Goal: Find specific page/section: Find specific page/section

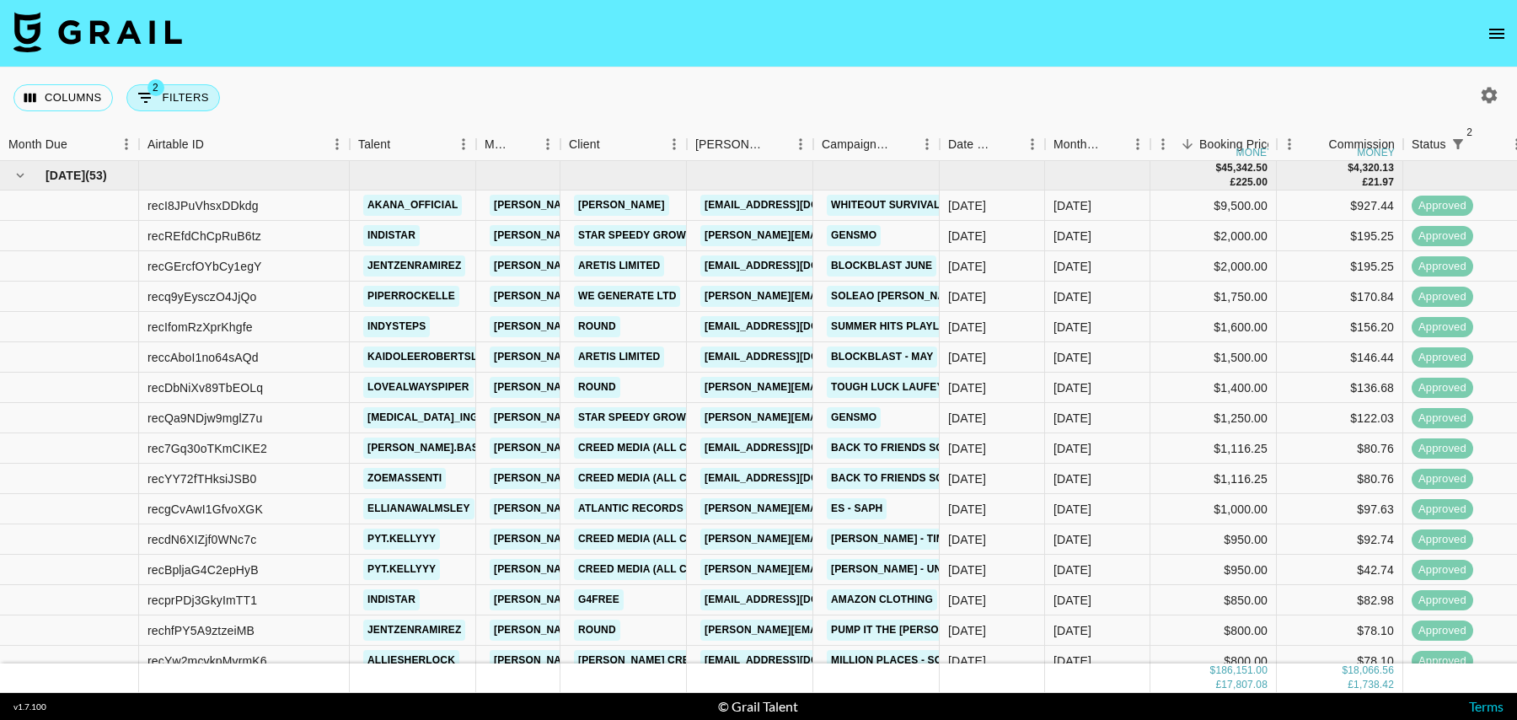
click at [201, 88] on button "2 Filters" at bounding box center [173, 97] width 94 height 27
select select "status"
select select "isNotAnyOf"
select select "status"
select select "isNotAnyOf"
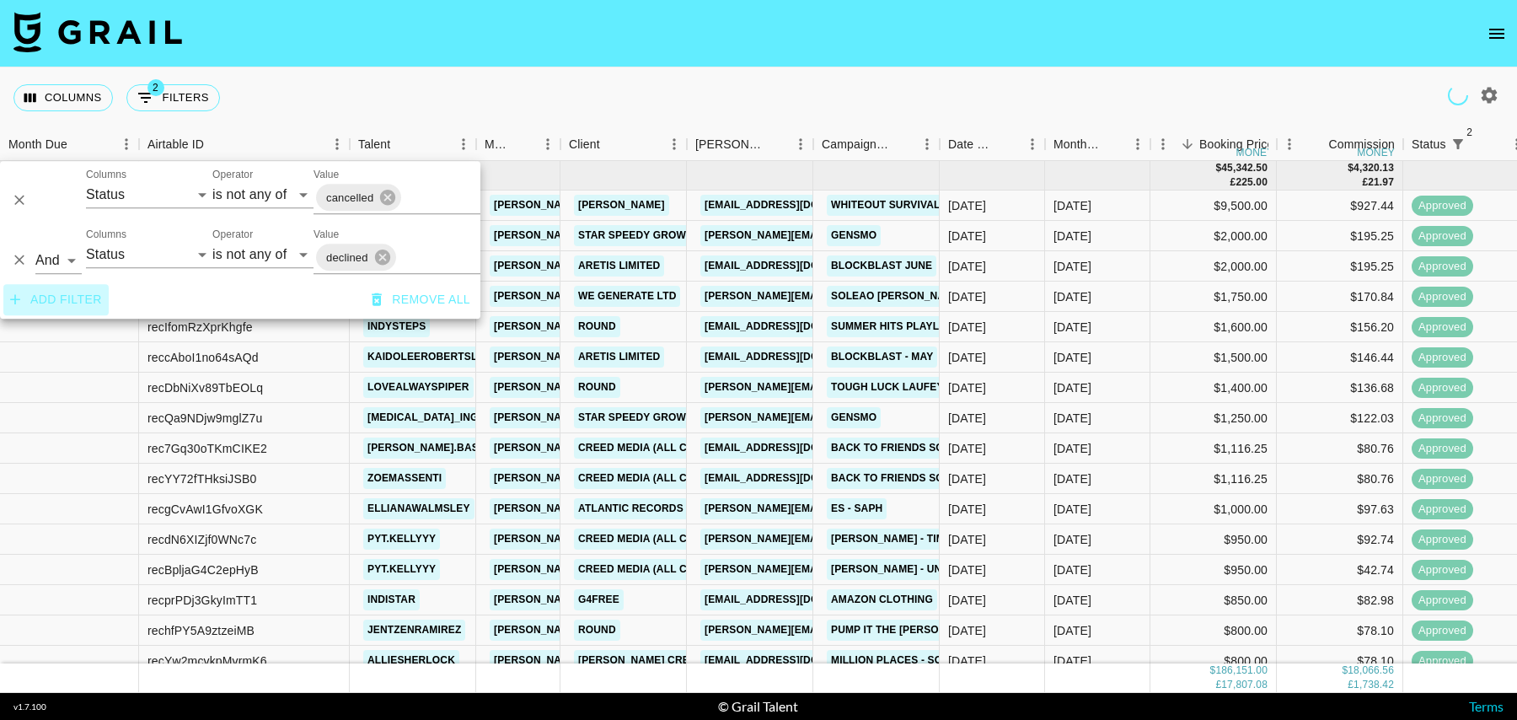
click at [51, 308] on button "Add filter" at bounding box center [55, 299] width 105 height 31
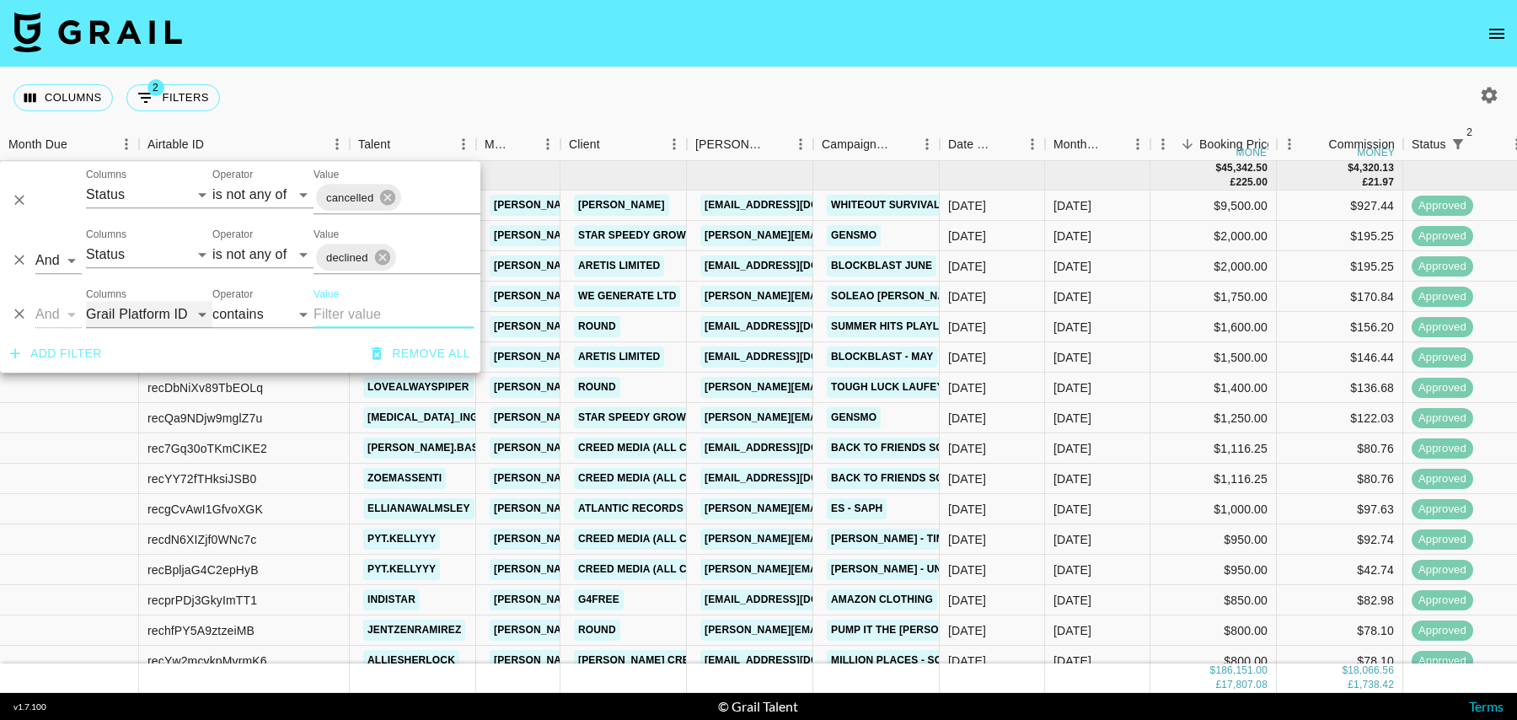
click at [136, 311] on select "Grail Platform ID Airtable ID Talent Manager Client [PERSON_NAME] Campaign (Typ…" at bounding box center [149, 314] width 126 height 27
select select "talentName"
click at [86, 301] on select "Grail Platform ID Airtable ID Talent Manager Client [PERSON_NAME] Campaign (Typ…" at bounding box center [149, 314] width 126 height 27
click at [359, 314] on input "Value" at bounding box center [394, 314] width 160 height 27
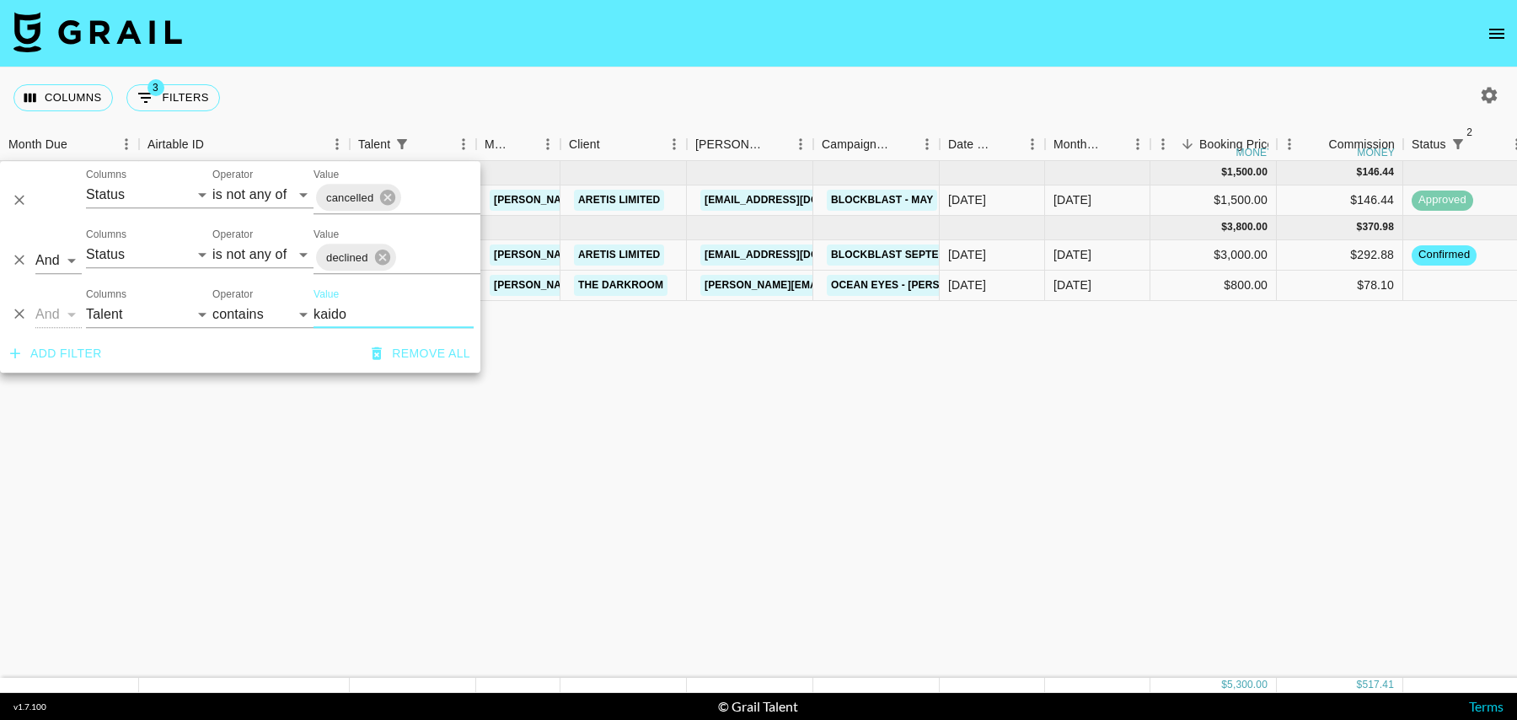
type input "kaido"
click at [1221, 277] on div "$800.00" at bounding box center [1214, 286] width 126 height 30
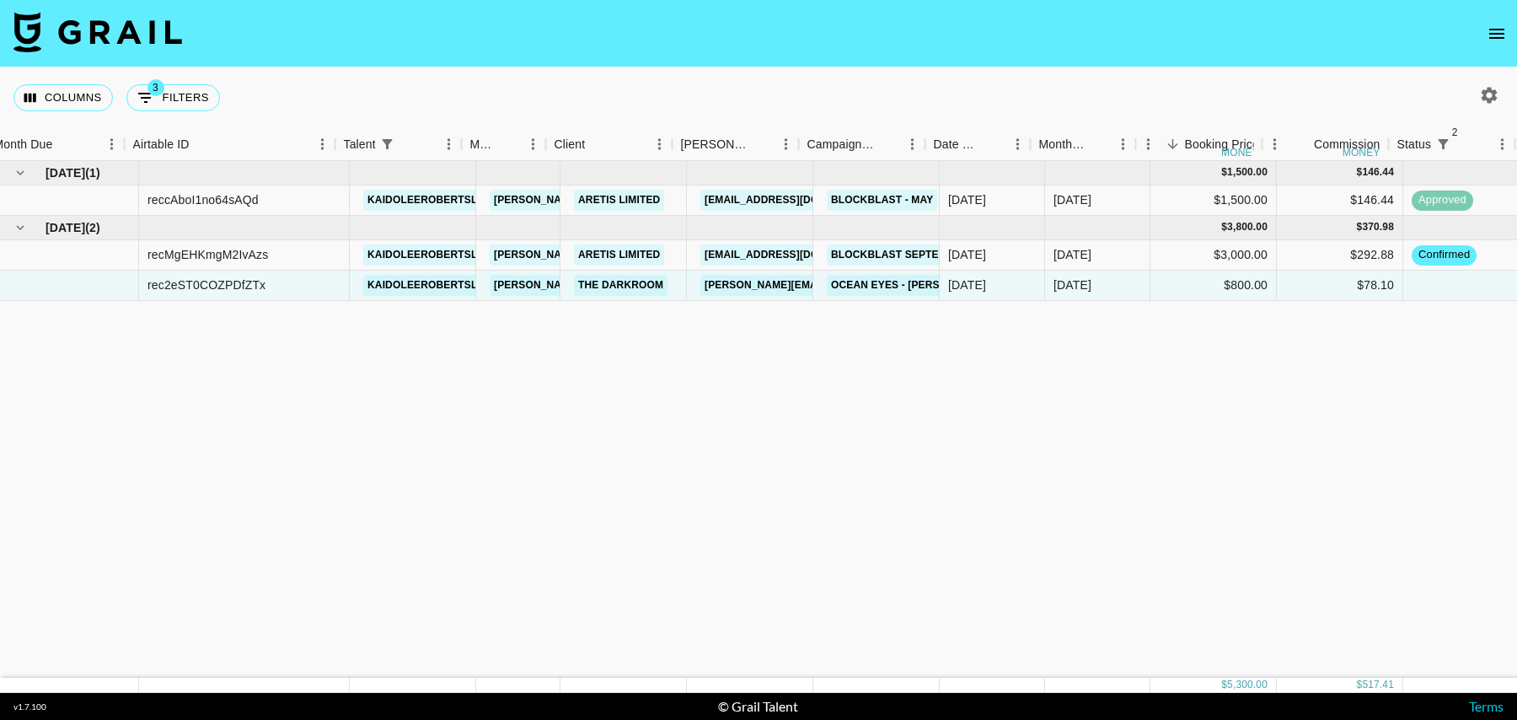
scroll to position [0, 1218]
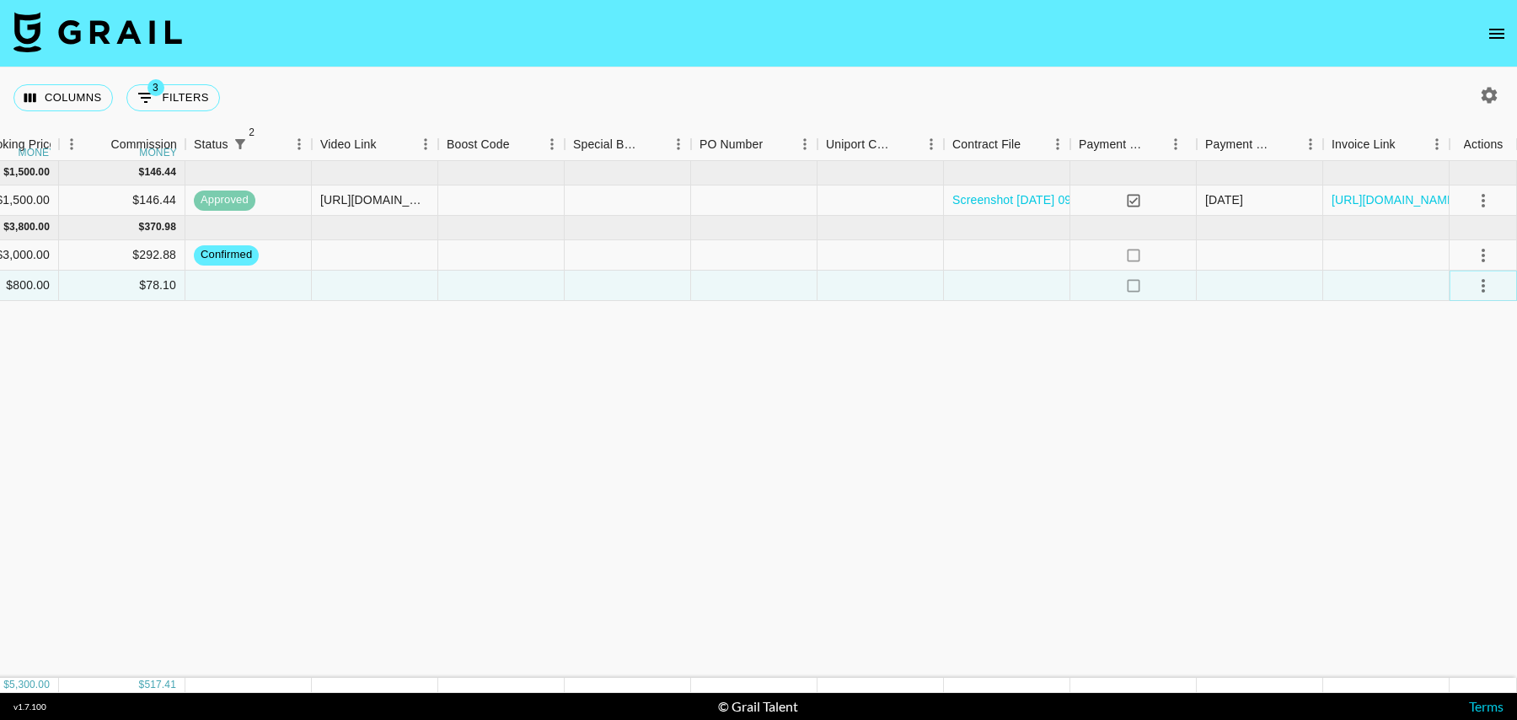
click at [1488, 285] on icon "select merge strategy" at bounding box center [1484, 286] width 20 height 20
click at [1459, 321] on li "Confirm" at bounding box center [1463, 321] width 110 height 30
click at [1458, 370] on li "Draft Created" at bounding box center [1463, 382] width 110 height 30
click at [1083, 286] on div "no" at bounding box center [1134, 286] width 126 height 30
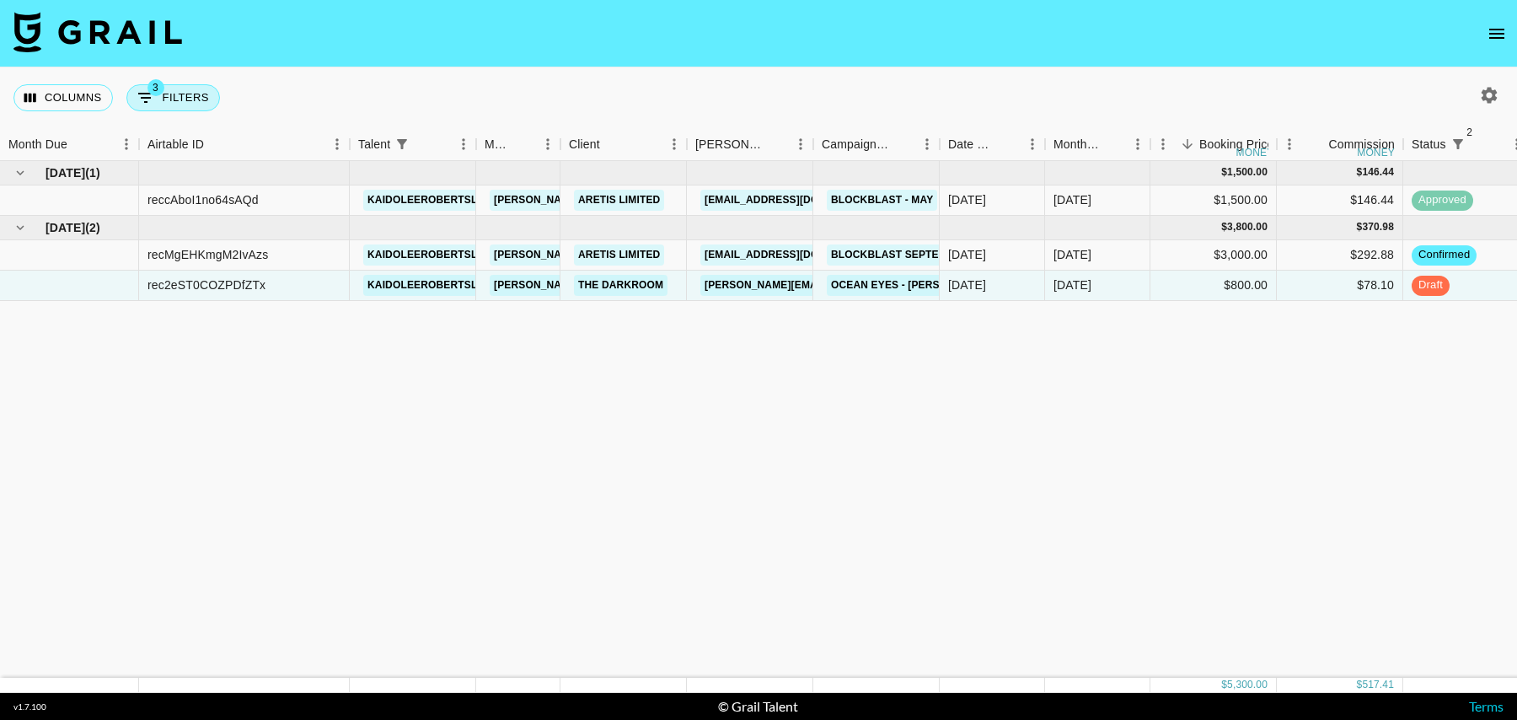
click at [198, 96] on button "3 Filters" at bounding box center [173, 97] width 94 height 27
select select "status"
select select "isNotAnyOf"
select select "status"
select select "isNotAnyOf"
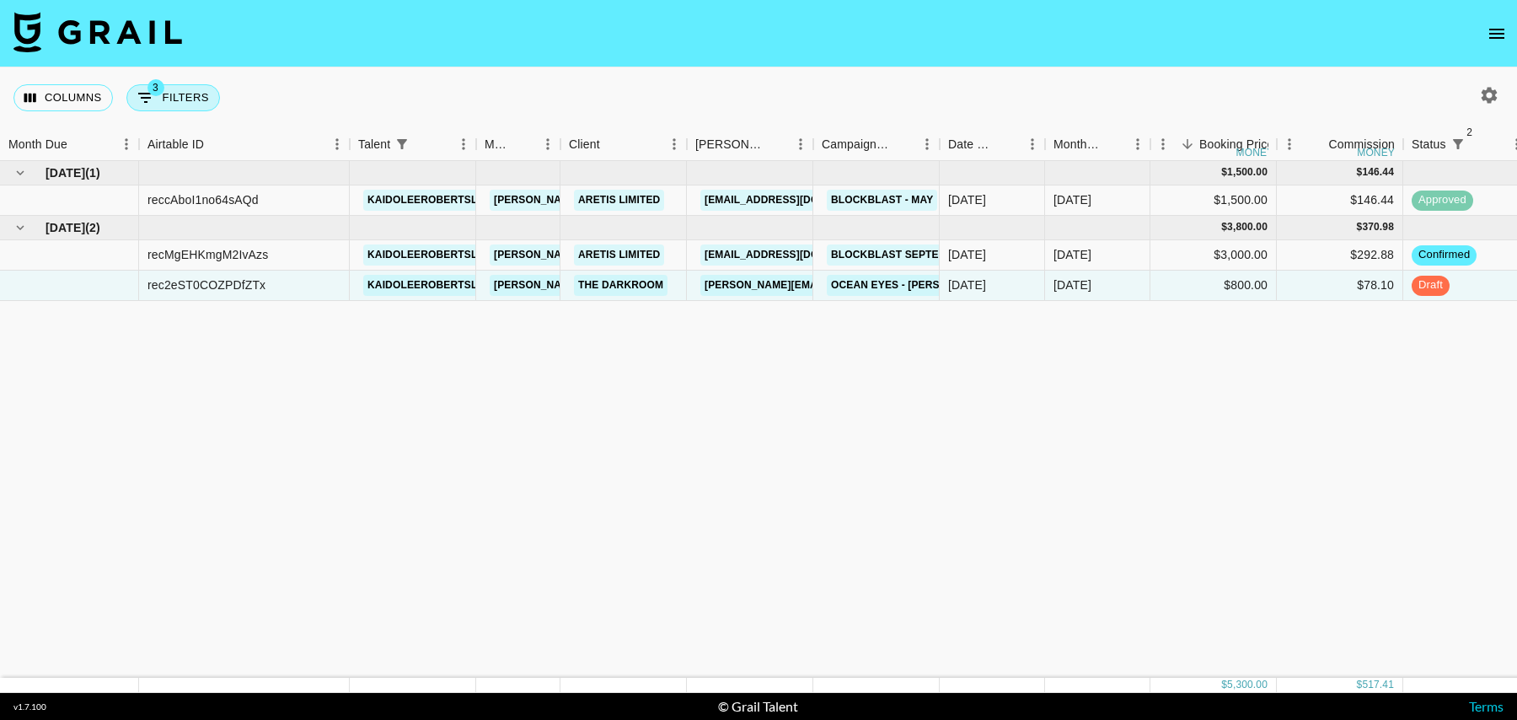
select select "talentName"
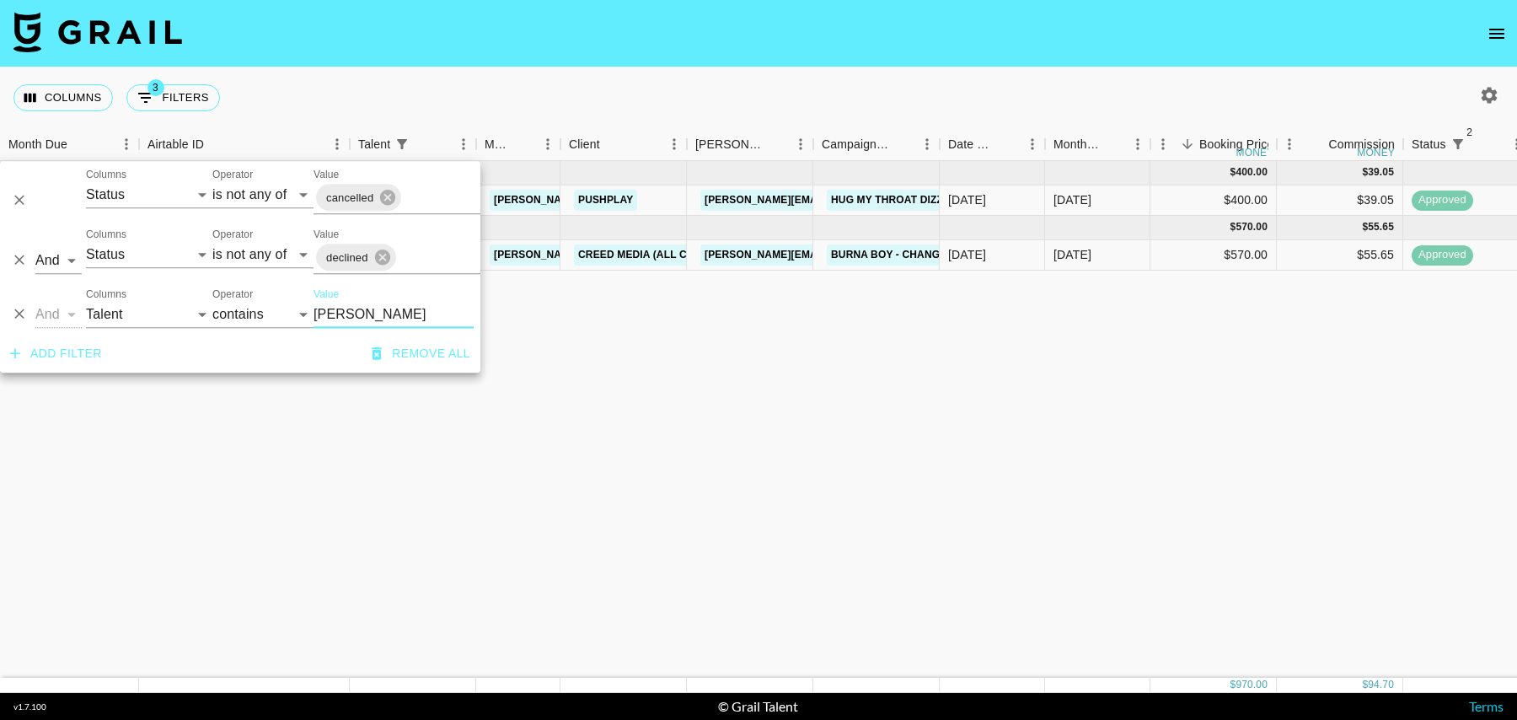
type input "[PERSON_NAME]"
click at [1061, 290] on div "[DATE] ( 1 ) $ 400.00 $ 39.05 recD6GVPcCAWr64dl iambrookeellison [PERSON_NAME][…" at bounding box center [1367, 419] width 2735 height 517
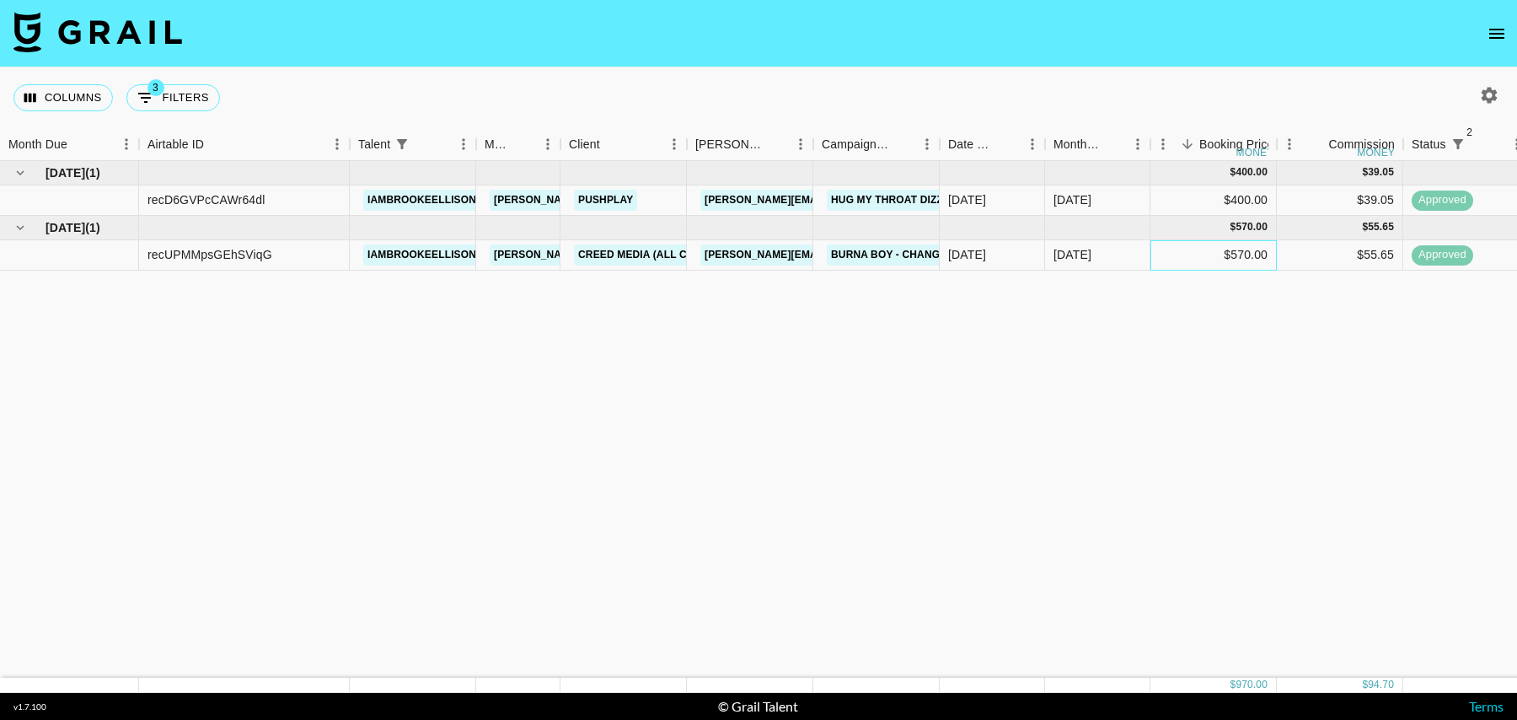
click at [1160, 245] on div "$570.00" at bounding box center [1214, 255] width 126 height 30
